Goal: Task Accomplishment & Management: Manage account settings

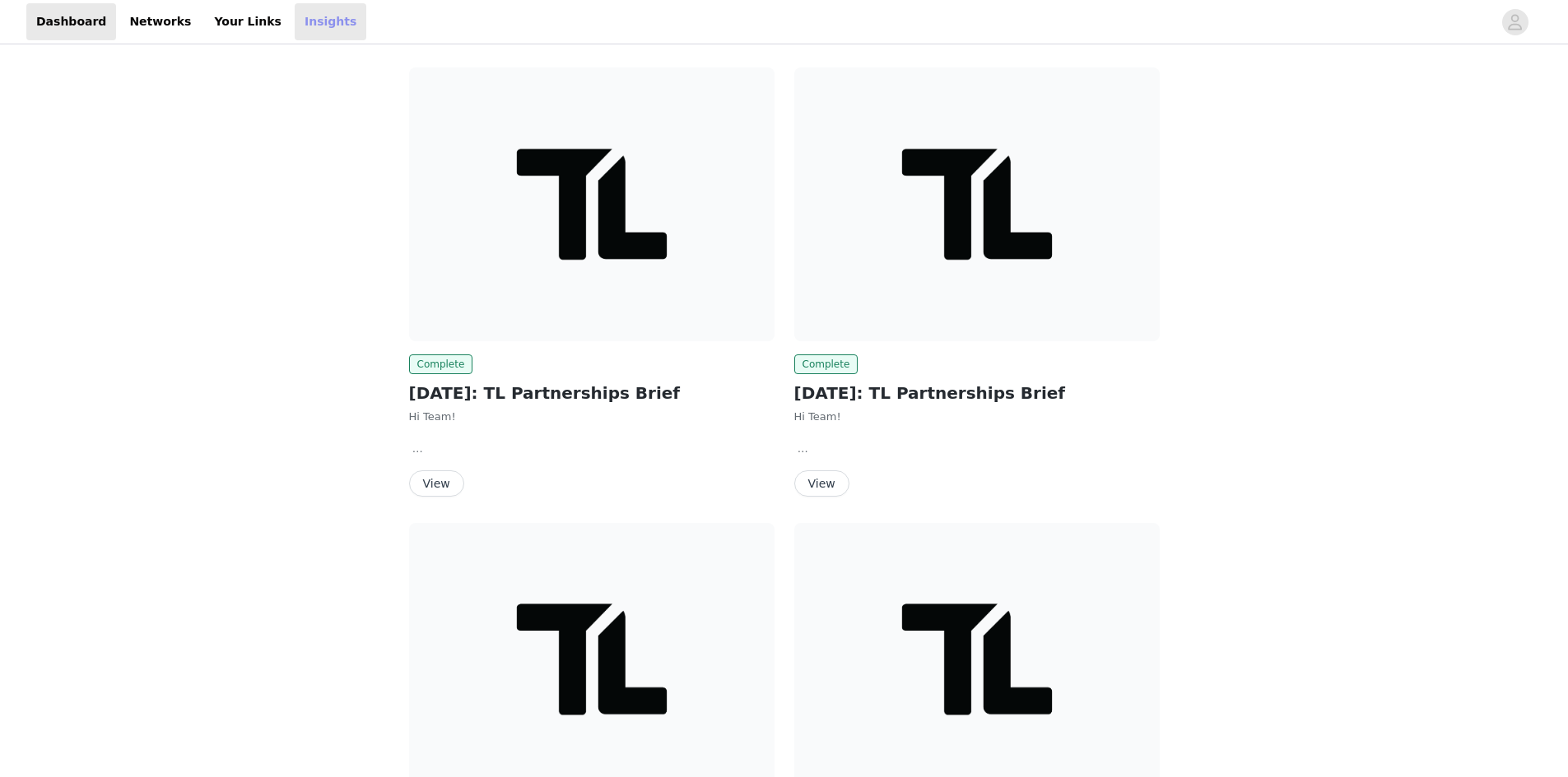
click at [294, 16] on link "Insights" at bounding box center [330, 21] width 72 height 37
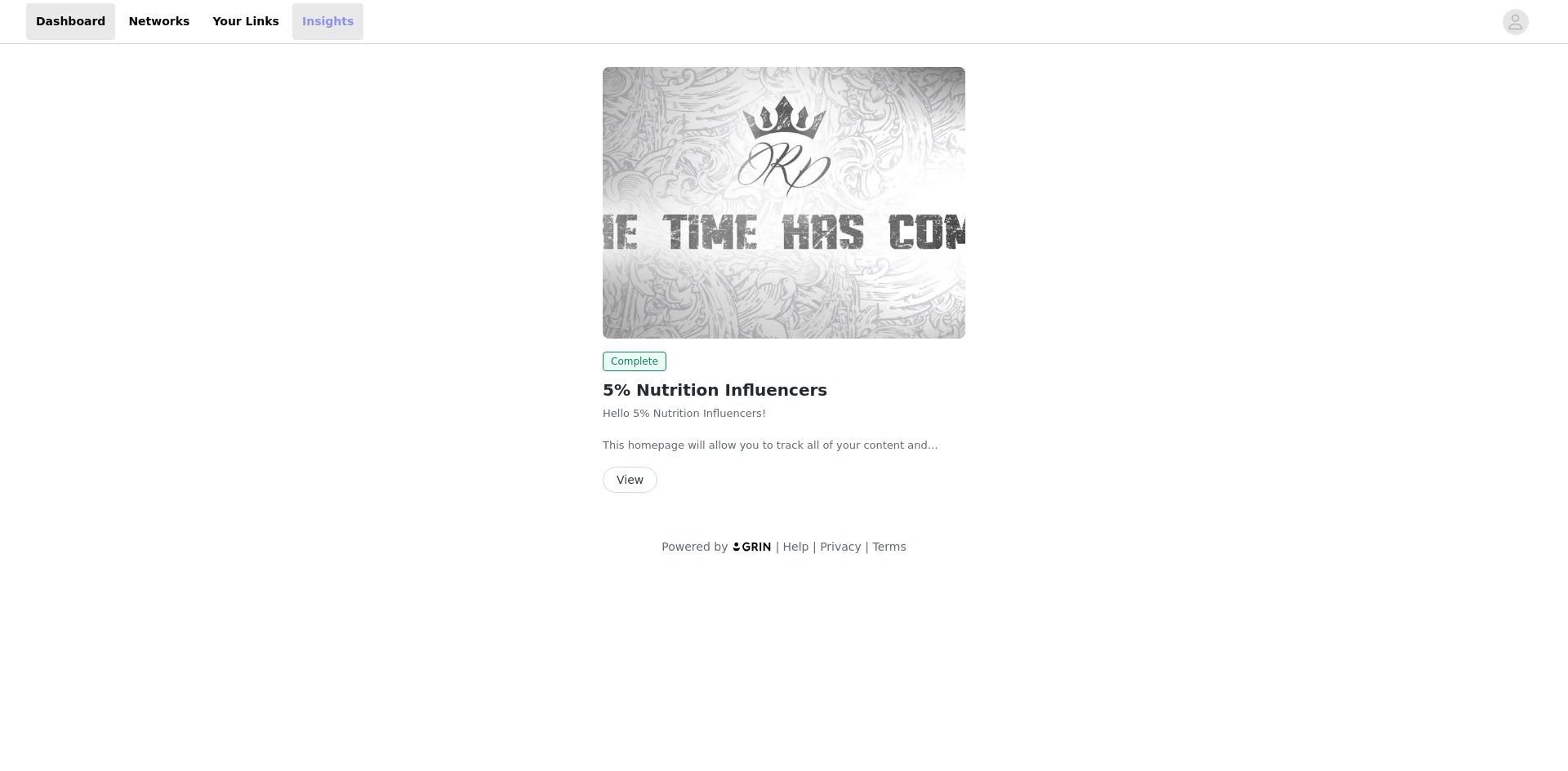
click at [292, 22] on link "Insights" at bounding box center [327, 21] width 71 height 37
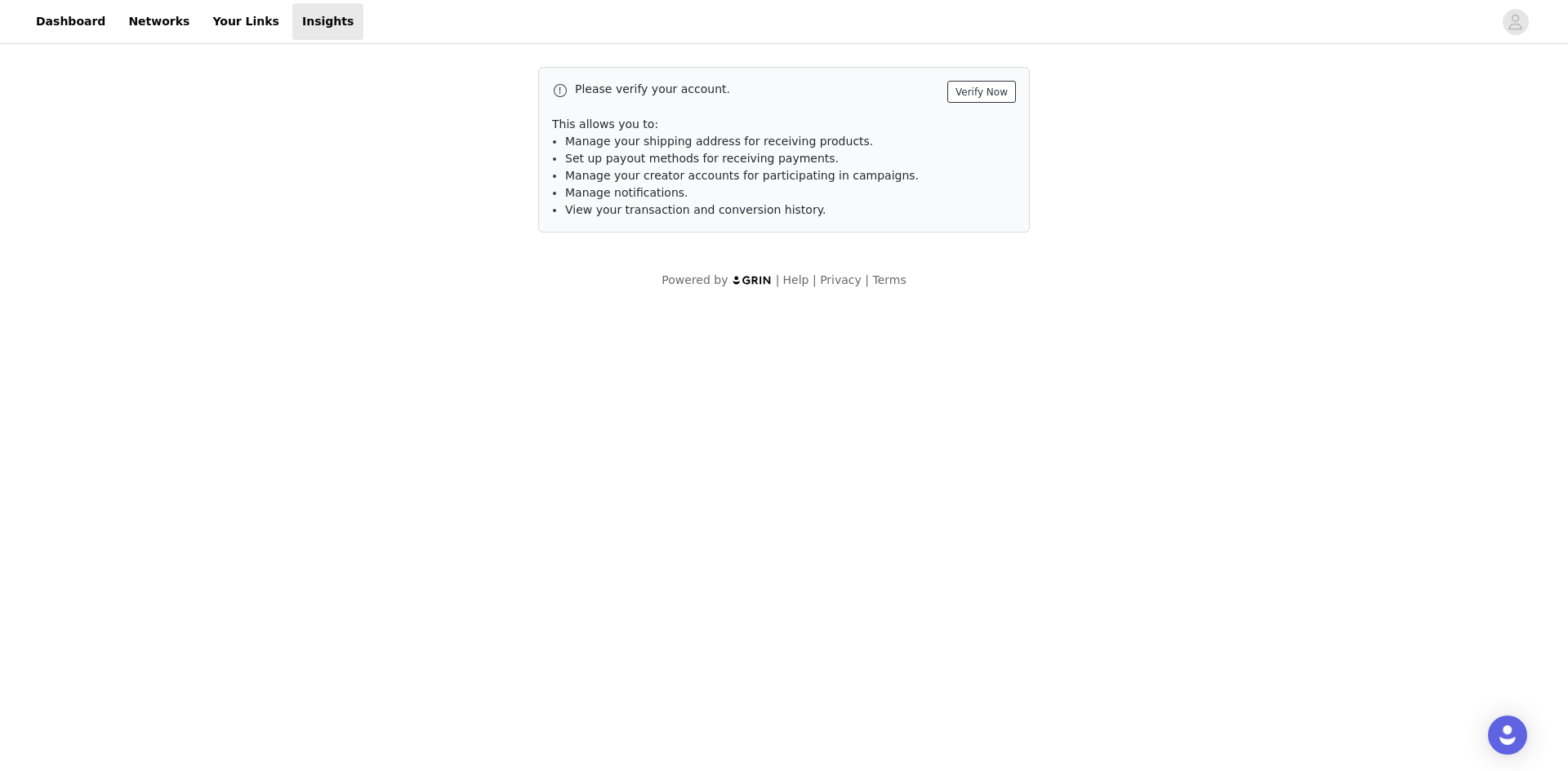
click at [982, 83] on button "Verify Now" at bounding box center [981, 91] width 68 height 22
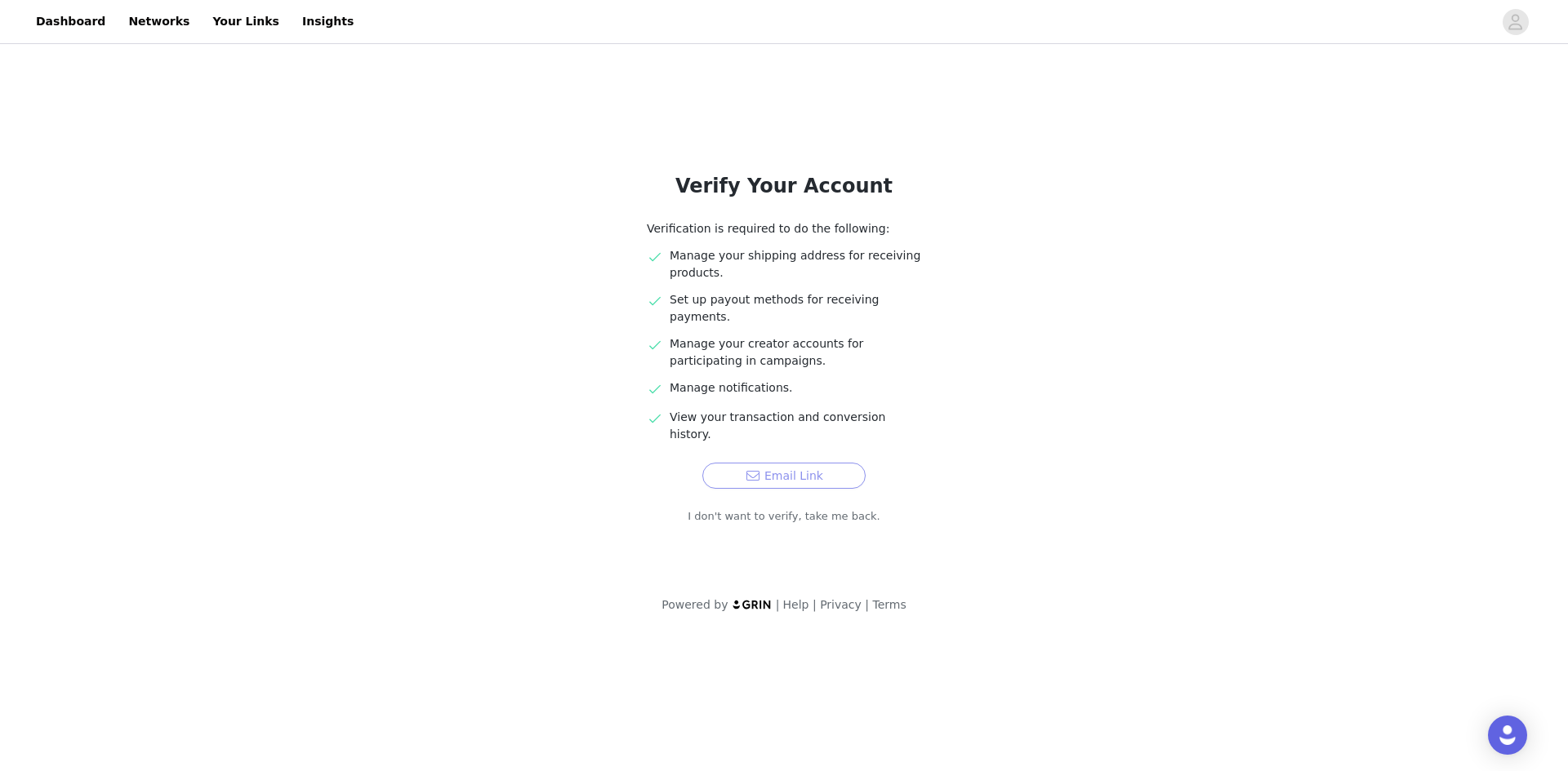
click at [804, 463] on button "Email Link" at bounding box center [784, 476] width 163 height 27
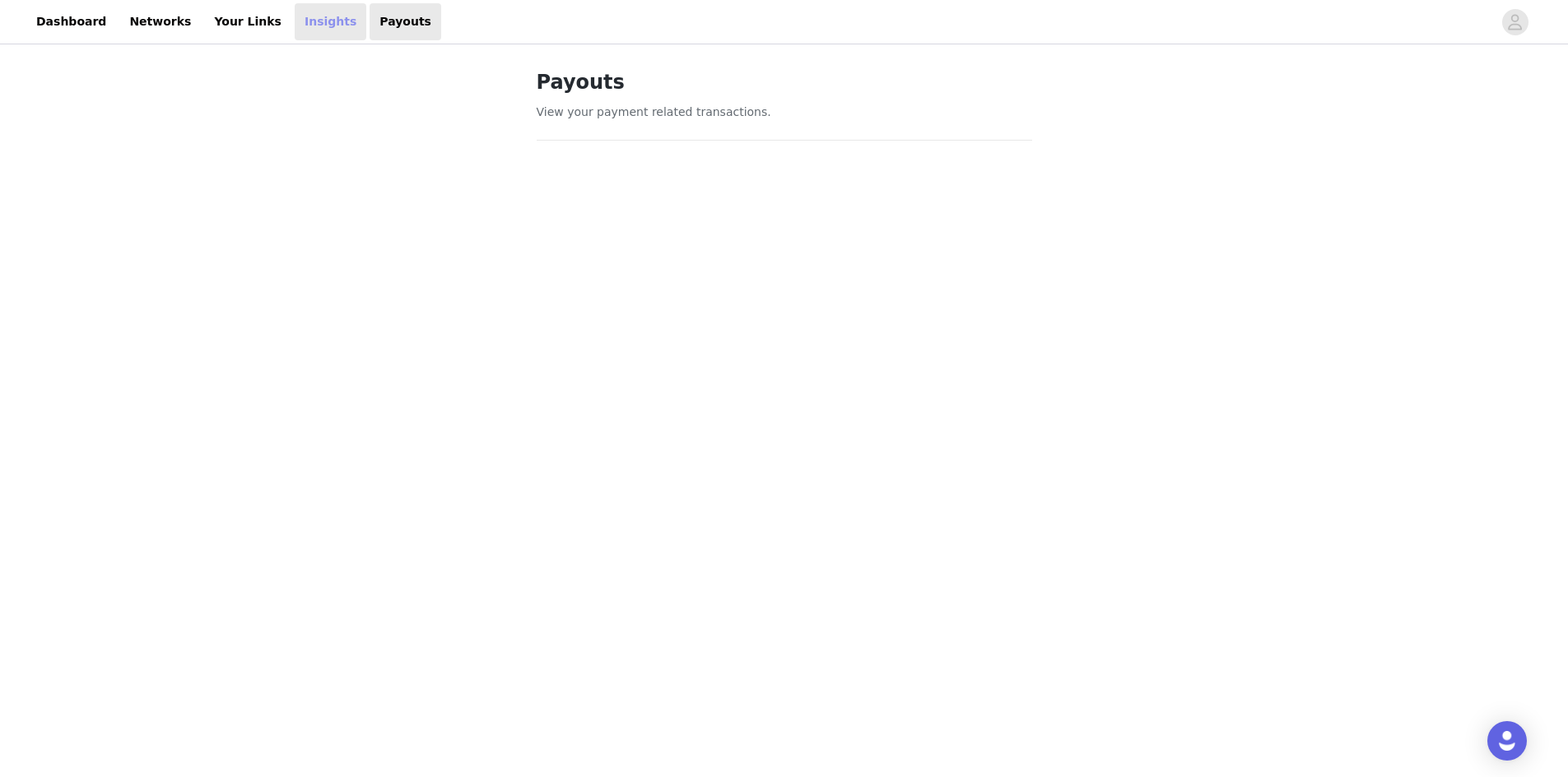
click at [294, 27] on link "Insights" at bounding box center [330, 21] width 72 height 37
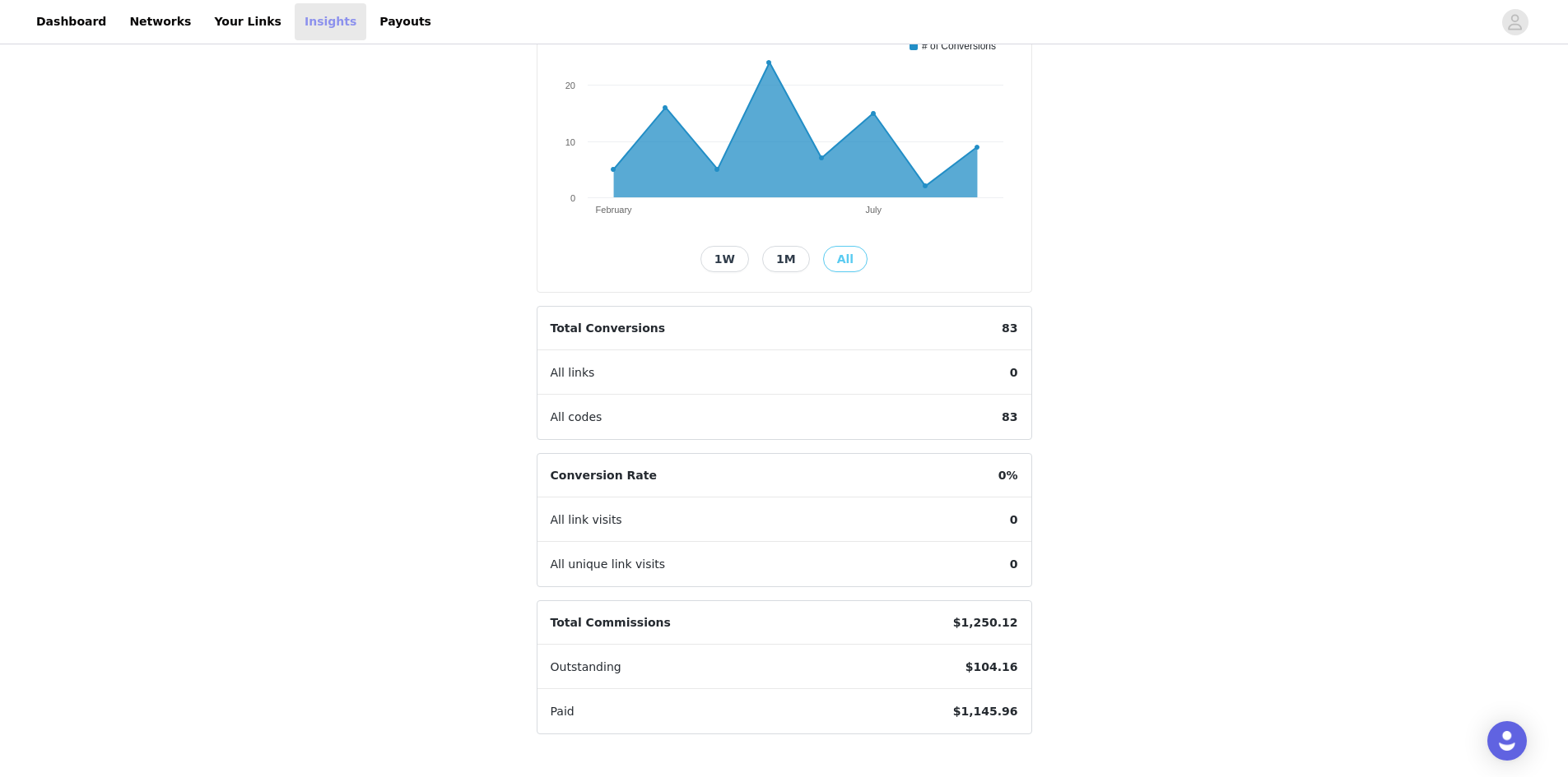
scroll to position [259, 0]
